Goal: Navigation & Orientation: Find specific page/section

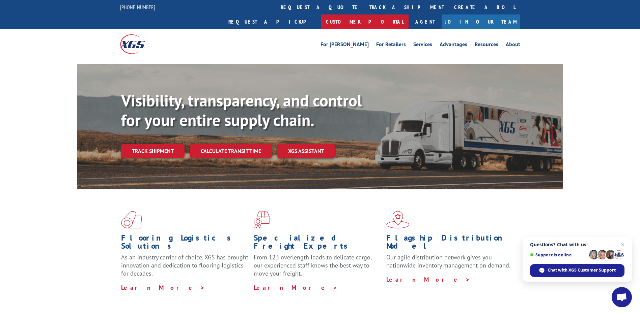
click at [409, 15] on link "Customer Portal" at bounding box center [365, 22] width 88 height 15
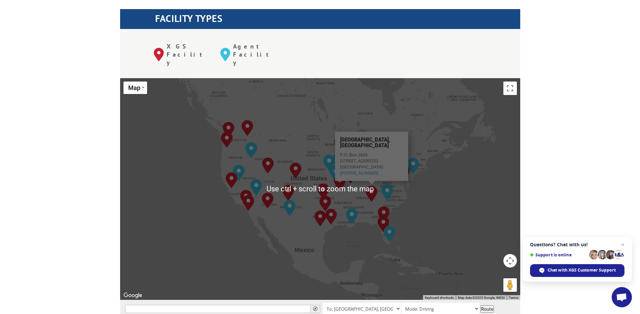
scroll to position [304, 0]
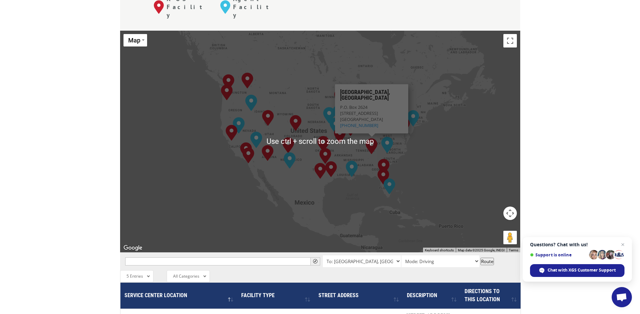
click at [315, 202] on div "[GEOGRAPHIC_DATA], [GEOGRAPHIC_DATA] [GEOGRAPHIC_DATA], [GEOGRAPHIC_DATA] [GEOG…" at bounding box center [320, 142] width 400 height 222
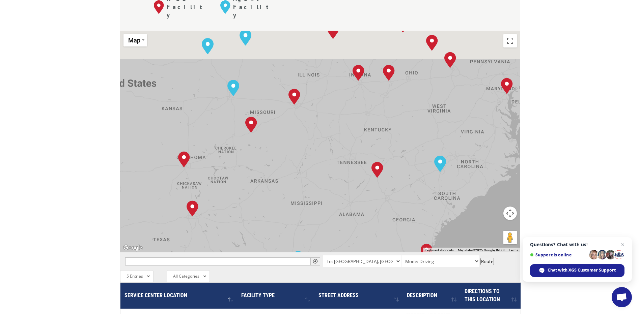
drag, startPoint x: 368, startPoint y: 57, endPoint x: 346, endPoint y: 197, distance: 142.0
click at [315, 197] on div "[GEOGRAPHIC_DATA], [GEOGRAPHIC_DATA] [GEOGRAPHIC_DATA], [GEOGRAPHIC_DATA] [GEOG…" at bounding box center [320, 142] width 400 height 222
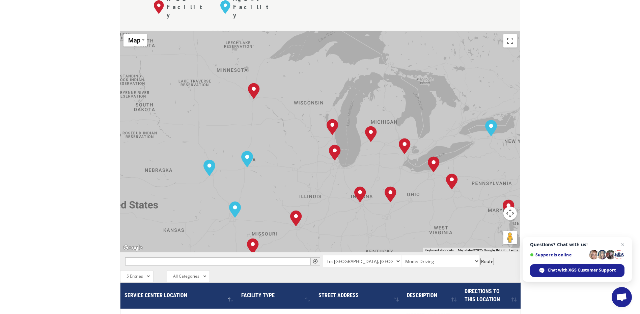
drag, startPoint x: 386, startPoint y: 136, endPoint x: 398, endPoint y: 177, distance: 42.9
click at [315, 186] on div "[GEOGRAPHIC_DATA], [GEOGRAPHIC_DATA] [GEOGRAPHIC_DATA], [GEOGRAPHIC_DATA] [GEOG…" at bounding box center [320, 142] width 400 height 222
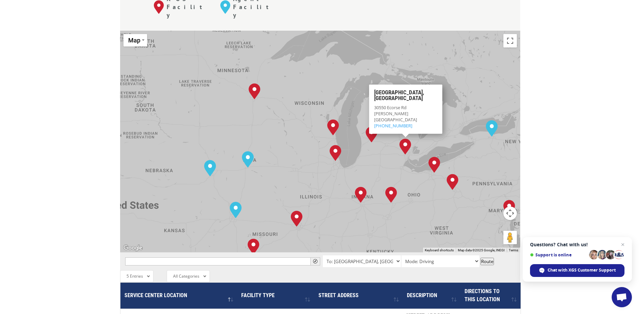
click at [315, 139] on img "Detroit, MI" at bounding box center [405, 147] width 12 height 16
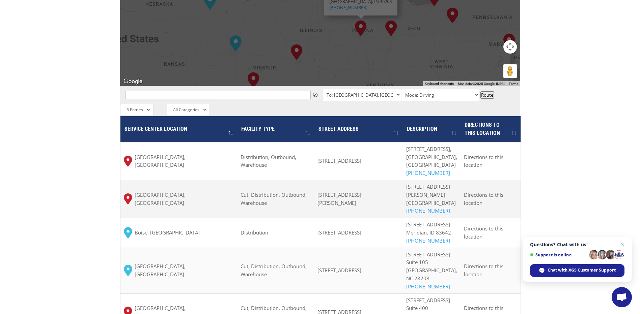
scroll to position [472, 0]
